Goal: Task Accomplishment & Management: Manage account settings

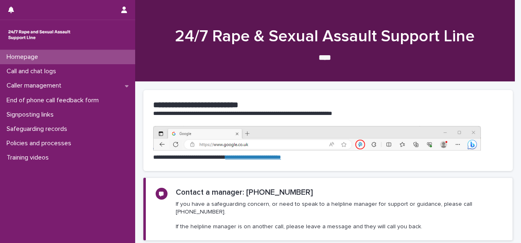
click at [479, 16] on div at bounding box center [325, 41] width 380 height 82
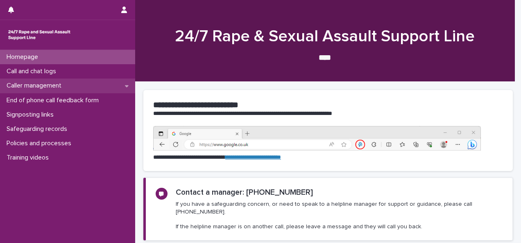
click at [91, 86] on div "Caller management" at bounding box center [67, 86] width 135 height 14
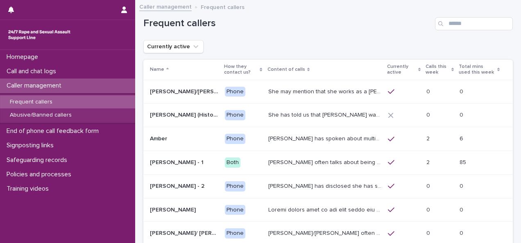
click at [91, 86] on div "Caller management" at bounding box center [67, 86] width 135 height 14
click at [125, 13] on button "button" at bounding box center [124, 10] width 16 height 20
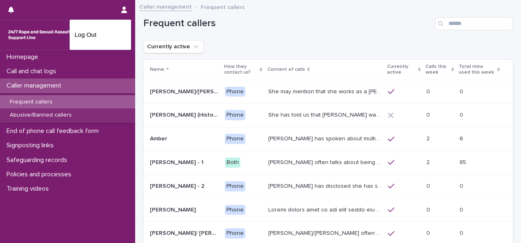
click at [103, 11] on div at bounding box center [260, 121] width 521 height 243
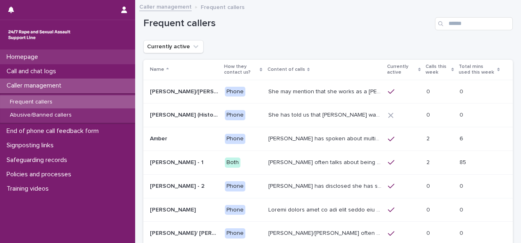
click at [41, 56] on p "Homepage" at bounding box center [23, 57] width 41 height 8
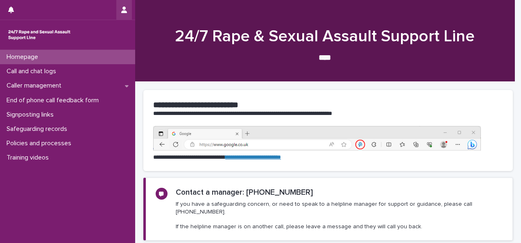
click at [125, 10] on icon "button" at bounding box center [124, 10] width 6 height 7
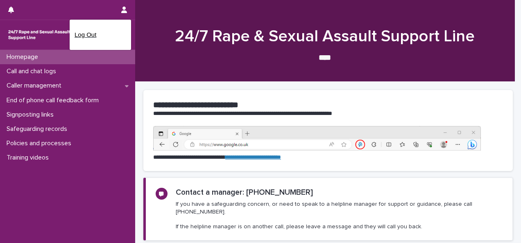
click at [91, 35] on p "Log Out" at bounding box center [101, 35] width 52 height 14
